Goal: Information Seeking & Learning: Learn about a topic

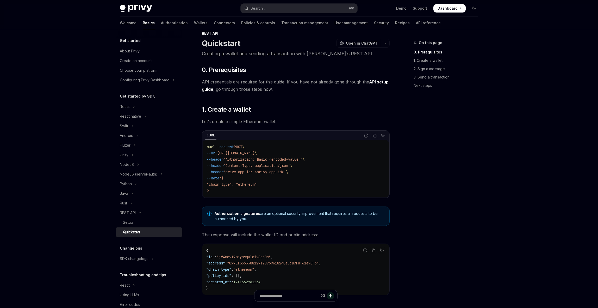
scroll to position [9, 0]
click at [135, 138] on button "Android" at bounding box center [149, 135] width 67 height 9
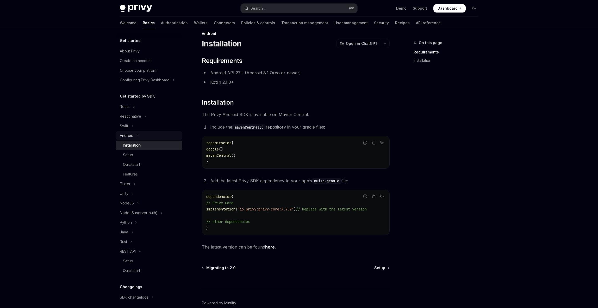
click at [136, 137] on button "Android" at bounding box center [149, 135] width 67 height 9
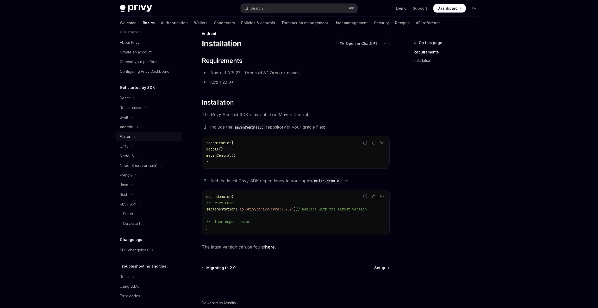
scroll to position [9, 0]
click at [144, 107] on button "React native" at bounding box center [149, 106] width 67 height 9
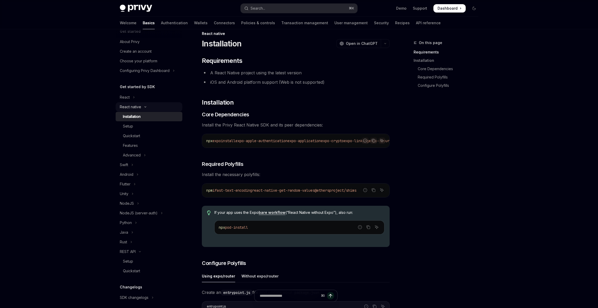
click at [144, 107] on icon "Toggle React native section" at bounding box center [145, 107] width 6 height 2
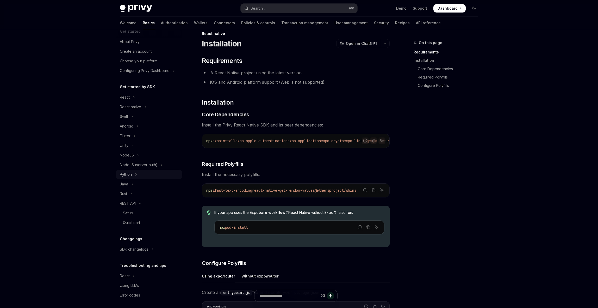
click at [136, 173] on icon "Toggle Python section" at bounding box center [136, 174] width 2 height 6
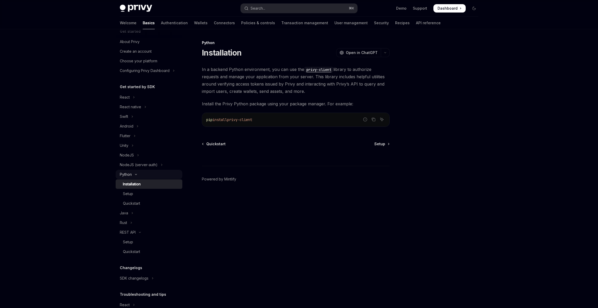
click at [137, 175] on icon "Toggle Python section" at bounding box center [136, 174] width 6 height 2
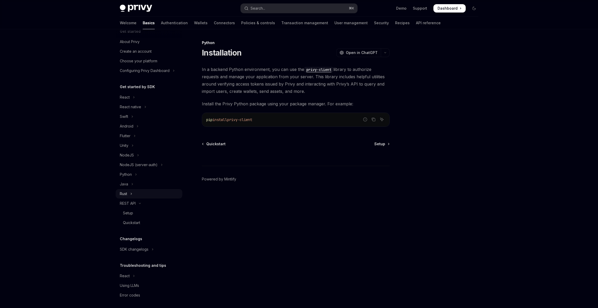
click at [135, 196] on button "Rust" at bounding box center [149, 193] width 67 height 9
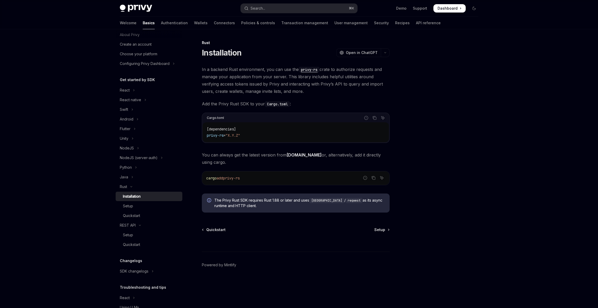
scroll to position [17, 0]
click at [127, 207] on div "Setup" at bounding box center [128, 205] width 10 height 6
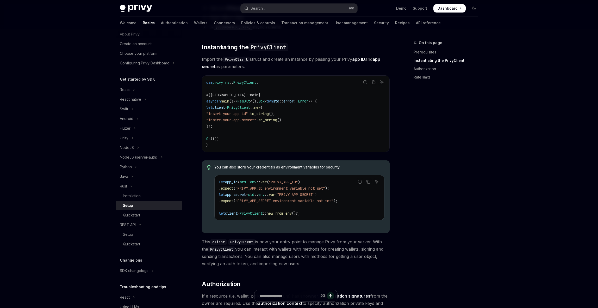
scroll to position [90, 0]
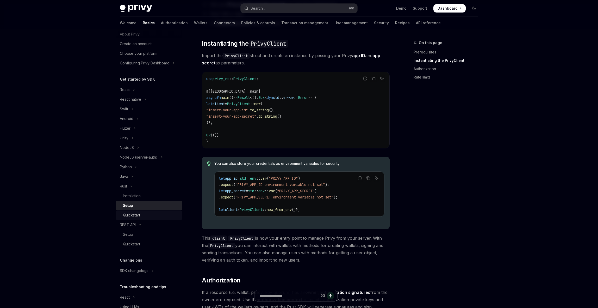
click at [140, 216] on div "Quickstart" at bounding box center [131, 215] width 17 height 6
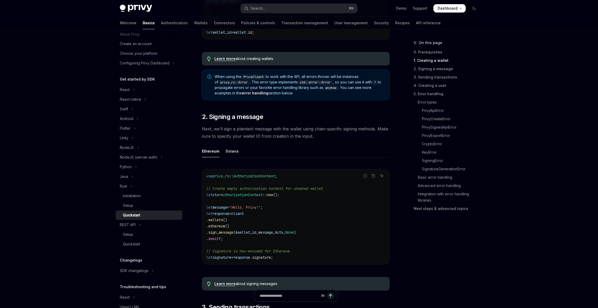
scroll to position [243, 0]
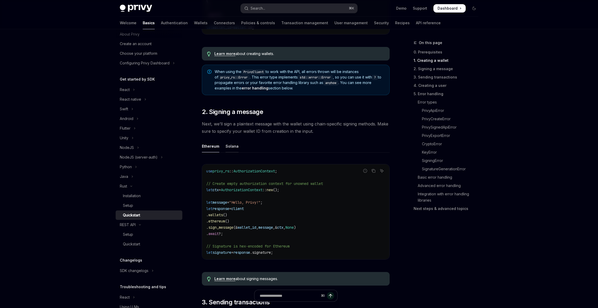
click at [234, 152] on div "Solana" at bounding box center [232, 146] width 13 height 12
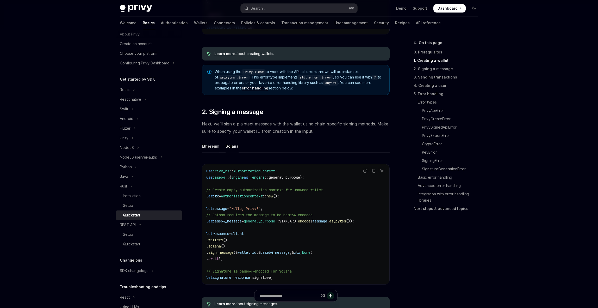
click at [209, 152] on div "Ethereum" at bounding box center [210, 146] width 17 height 12
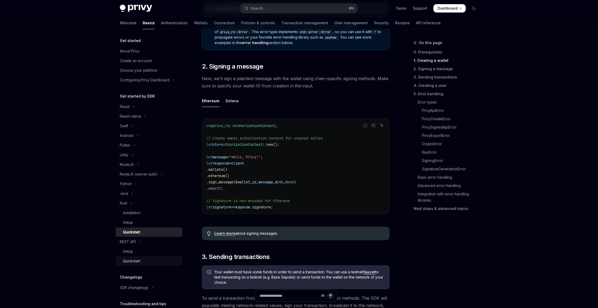
scroll to position [0, 0]
click at [438, 113] on link "PrivyApiError" at bounding box center [448, 110] width 69 height 8
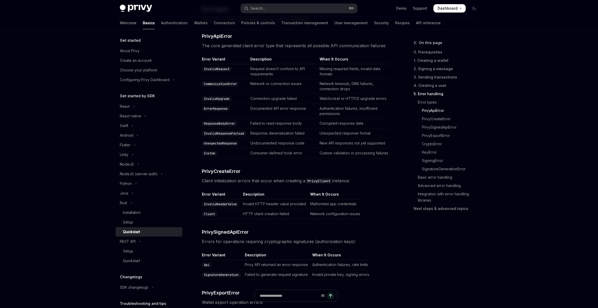
scroll to position [1193, 0]
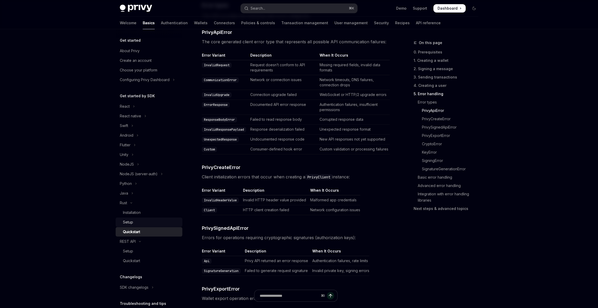
click at [136, 222] on div "Setup" at bounding box center [151, 222] width 56 height 6
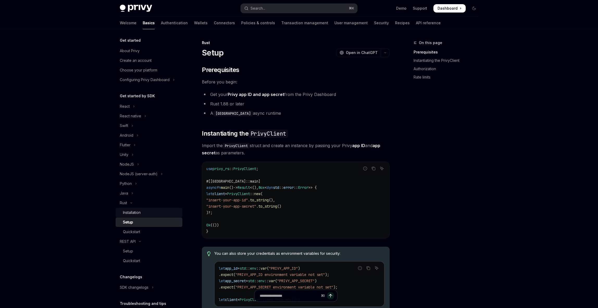
click at [138, 215] on link "Installation" at bounding box center [149, 212] width 67 height 9
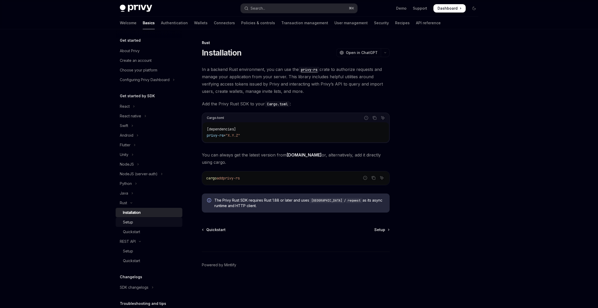
click at [136, 222] on div "Setup" at bounding box center [151, 222] width 56 height 6
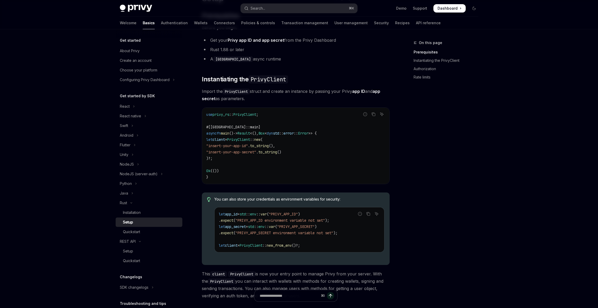
scroll to position [64, 0]
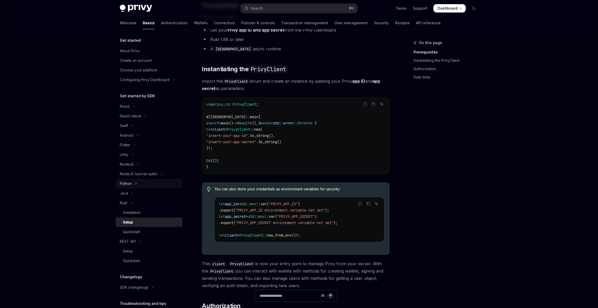
click at [133, 183] on button "Python" at bounding box center [149, 183] width 67 height 9
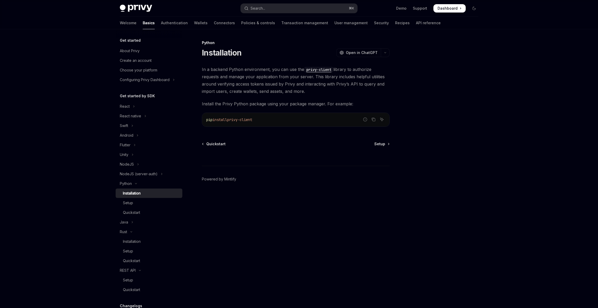
click at [132, 197] on link "Installation" at bounding box center [149, 192] width 67 height 9
click at [136, 205] on div "Setup" at bounding box center [151, 203] width 56 height 6
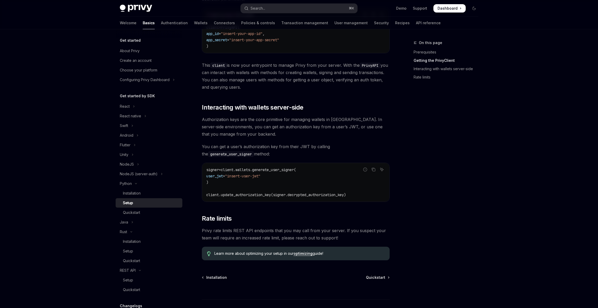
scroll to position [130, 0]
click at [154, 214] on div "Quickstart" at bounding box center [151, 212] width 56 height 6
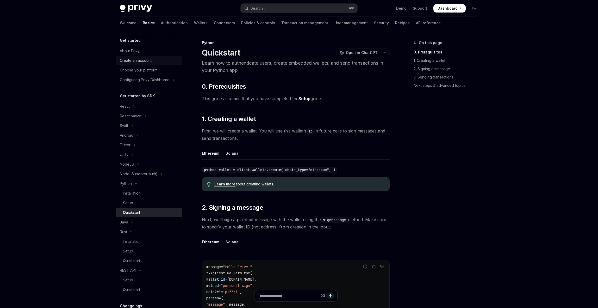
click at [146, 62] on div "Create an account" at bounding box center [136, 60] width 32 height 6
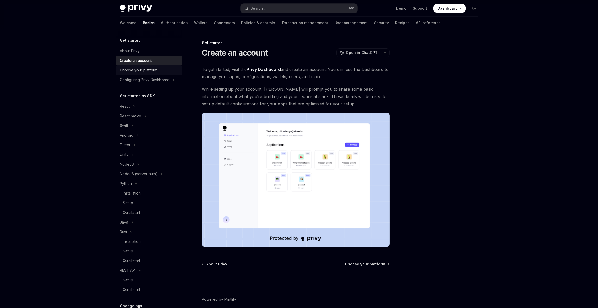
click at [149, 73] on div "Choose your platform" at bounding box center [139, 70] width 38 height 6
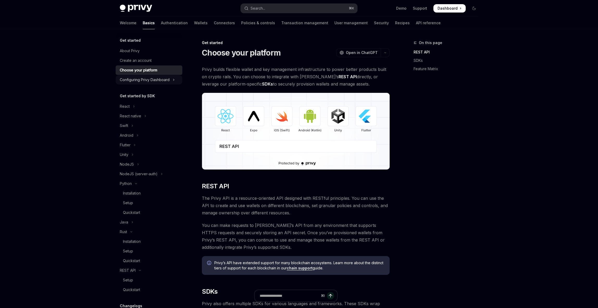
click at [167, 82] on div "Configuring Privy Dashboard" at bounding box center [145, 80] width 50 height 6
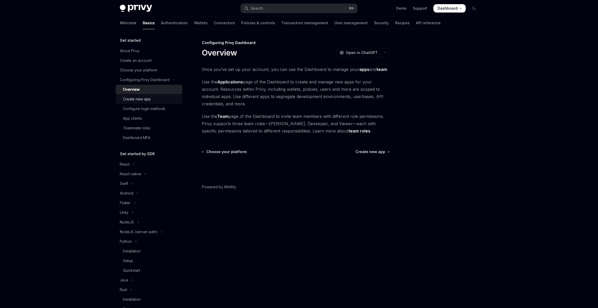
click at [146, 97] on div "Create new app" at bounding box center [137, 99] width 28 height 6
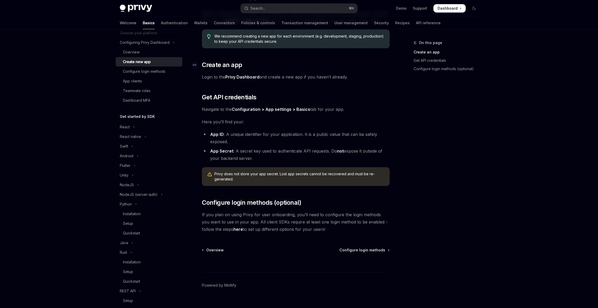
scroll to position [65, 0]
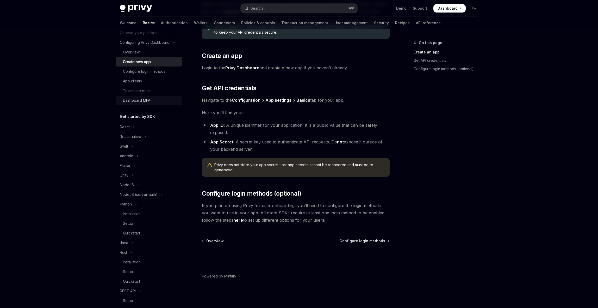
click at [148, 101] on div "Dashboard MFA" at bounding box center [136, 100] width 27 height 6
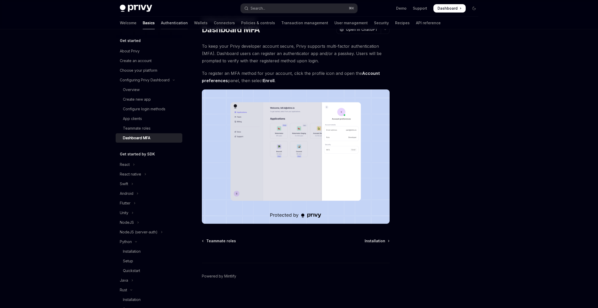
click at [161, 25] on link "Authentication" at bounding box center [174, 23] width 27 height 13
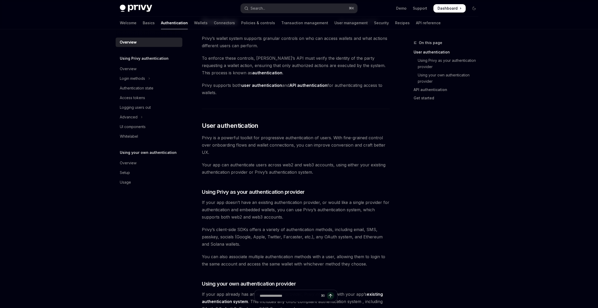
click at [304, 87] on strong "API authentication" at bounding box center [308, 85] width 38 height 5
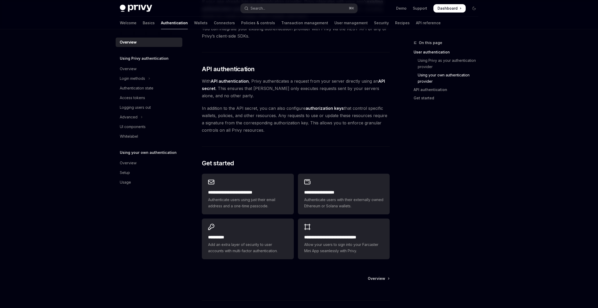
scroll to position [316, 0]
click at [257, 176] on div "**********" at bounding box center [248, 193] width 92 height 41
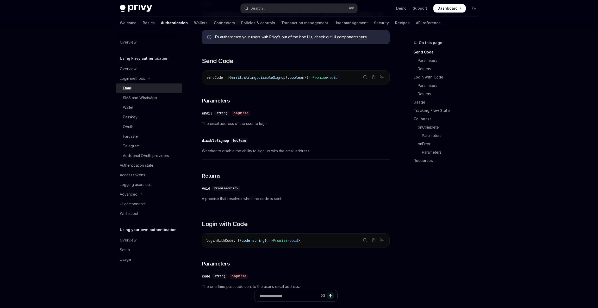
scroll to position [143, 0]
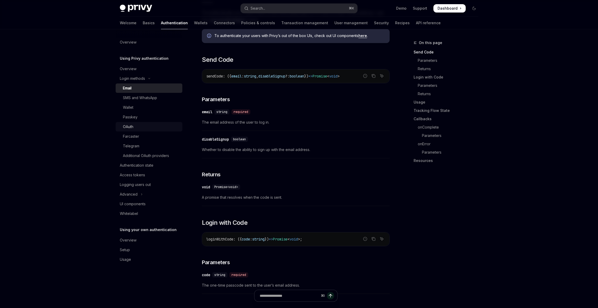
click at [135, 126] on div "OAuth" at bounding box center [151, 126] width 56 height 6
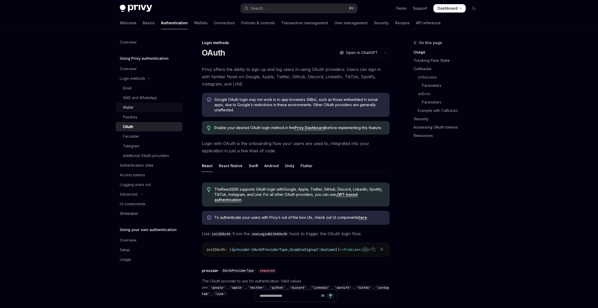
click at [136, 108] on div "Wallet" at bounding box center [151, 107] width 56 height 6
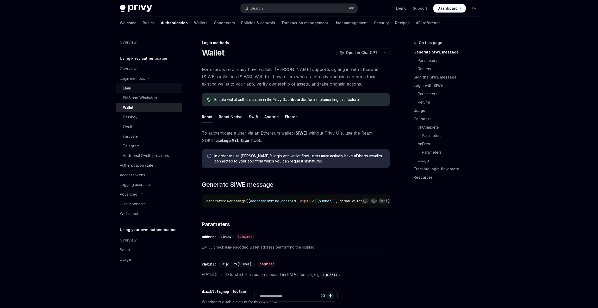
click at [135, 85] on div "Email" at bounding box center [151, 88] width 56 height 6
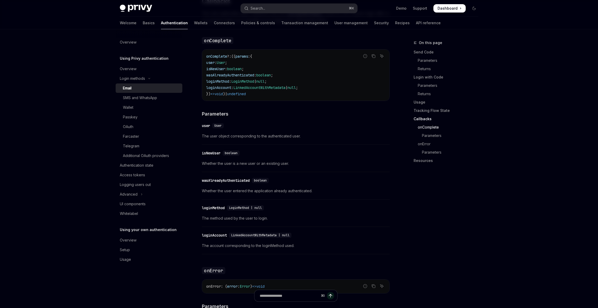
scroll to position [816, 0]
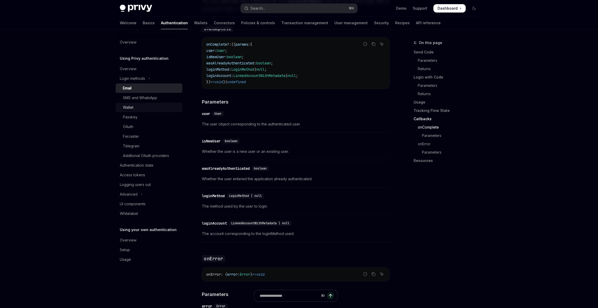
click at [139, 110] on div "Wallet" at bounding box center [151, 107] width 56 height 6
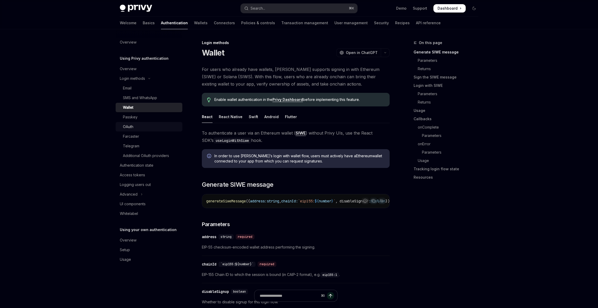
click at [138, 124] on div "OAuth" at bounding box center [151, 126] width 56 height 6
type textarea "*"
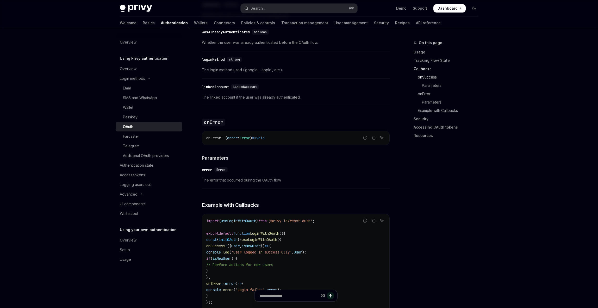
scroll to position [784, 0]
